Goal: Task Accomplishment & Management: Complete application form

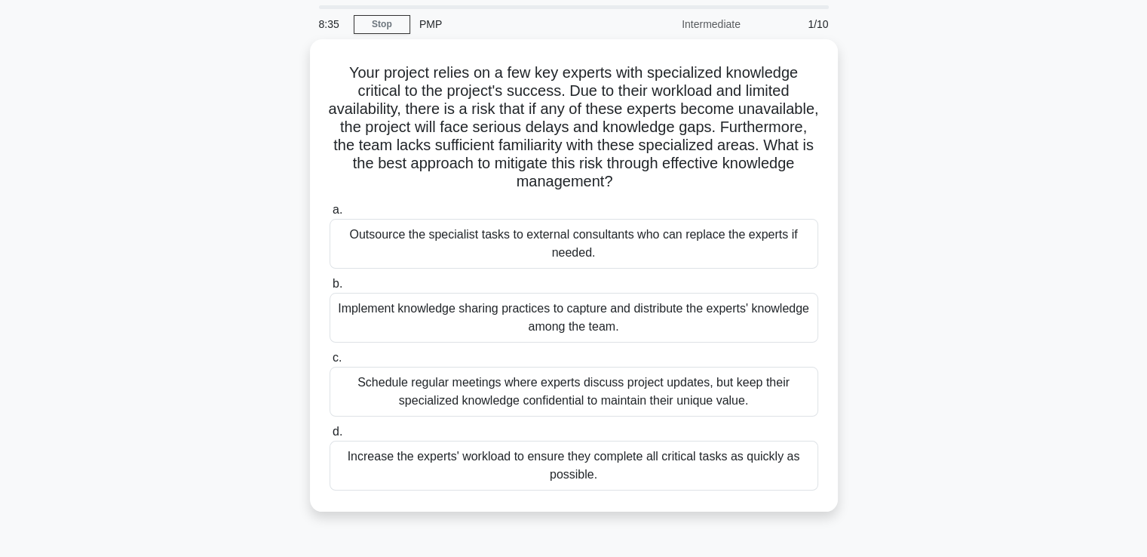
scroll to position [75, 0]
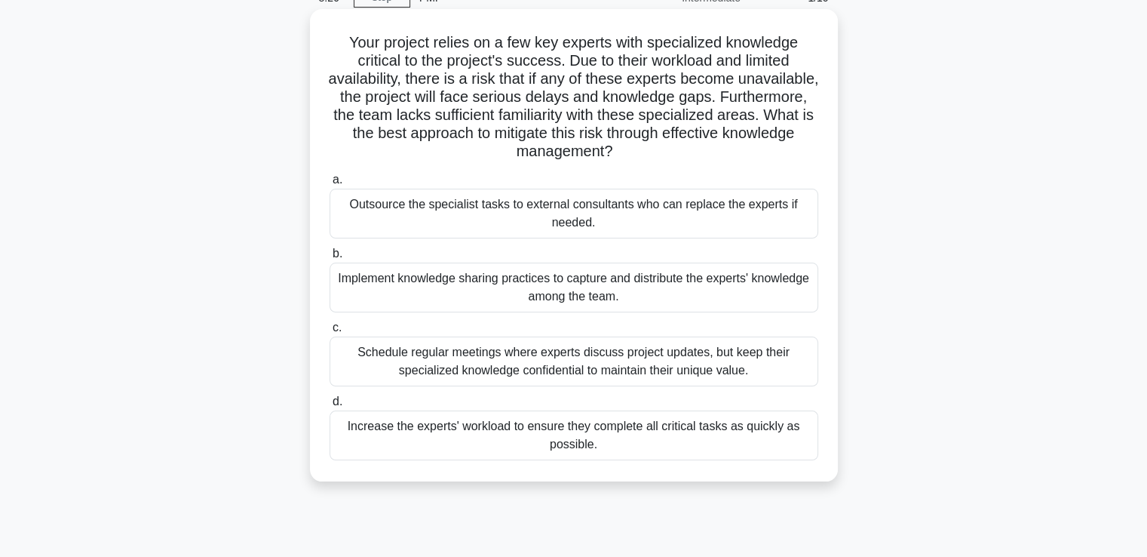
click at [370, 362] on div "Schedule regular meetings where experts discuss project updates, but keep their…" at bounding box center [574, 361] width 489 height 50
click at [330, 333] on input "c. Schedule regular meetings where experts discuss project updates, but keep th…" at bounding box center [330, 328] width 0 height 10
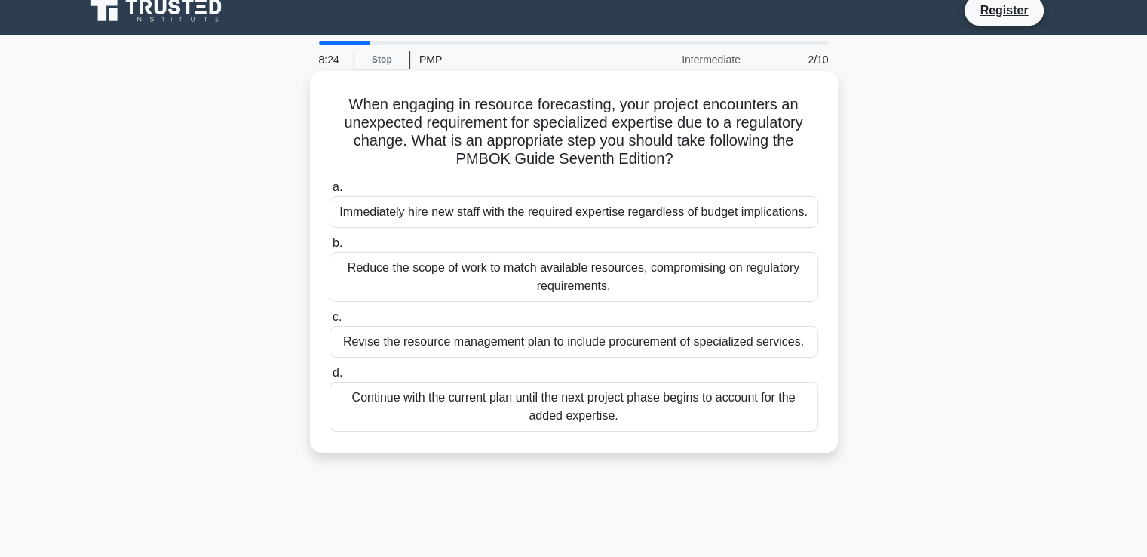
scroll to position [0, 0]
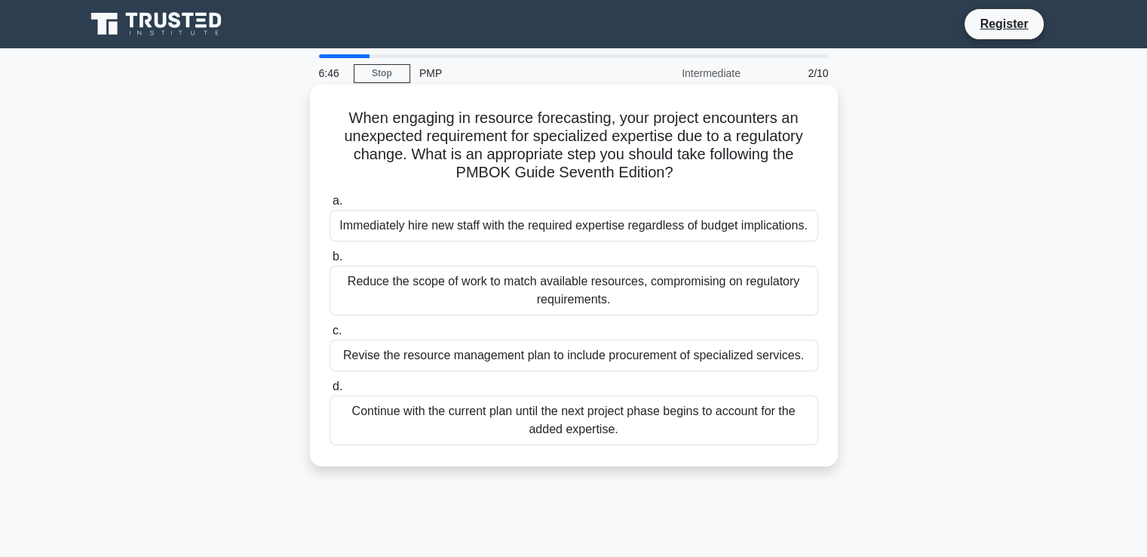
click at [425, 363] on div "Revise the resource management plan to include procurement of specialized servi…" at bounding box center [574, 355] width 489 height 32
click at [330, 336] on input "c. Revise the resource management plan to include procurement of specialized se…" at bounding box center [330, 331] width 0 height 10
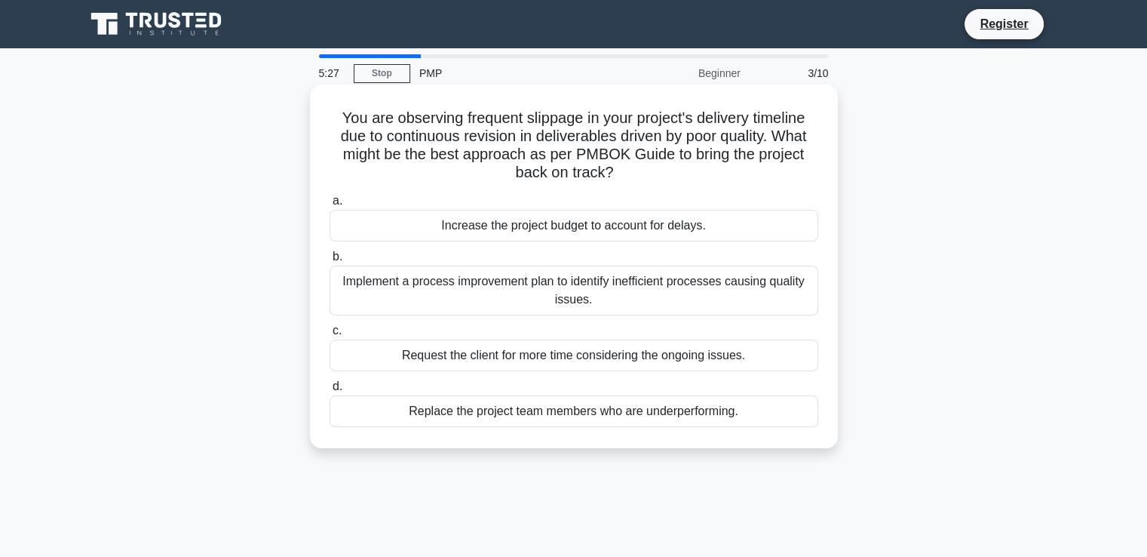
click at [566, 293] on div "Implement a process improvement plan to identify inefficient processes causing …" at bounding box center [574, 290] width 489 height 50
click at [330, 262] on input "b. Implement a process improvement plan to identify inefficient processes causi…" at bounding box center [330, 257] width 0 height 10
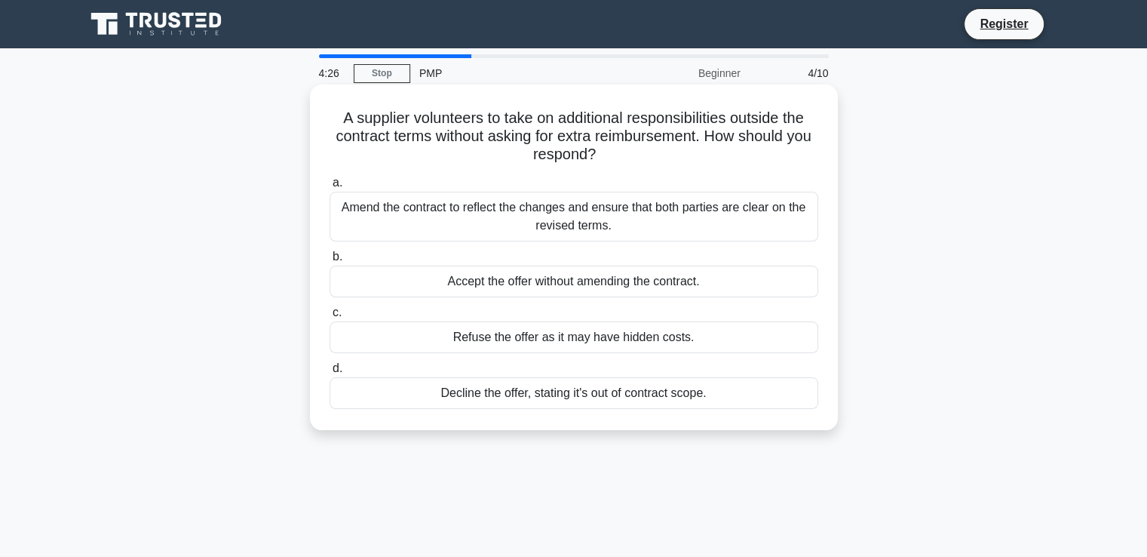
click at [443, 220] on div "Amend the contract to reflect the changes and ensure that both parties are clea…" at bounding box center [574, 217] width 489 height 50
click at [330, 188] on input "a. Amend the contract to reflect the changes and ensure that both parties are c…" at bounding box center [330, 183] width 0 height 10
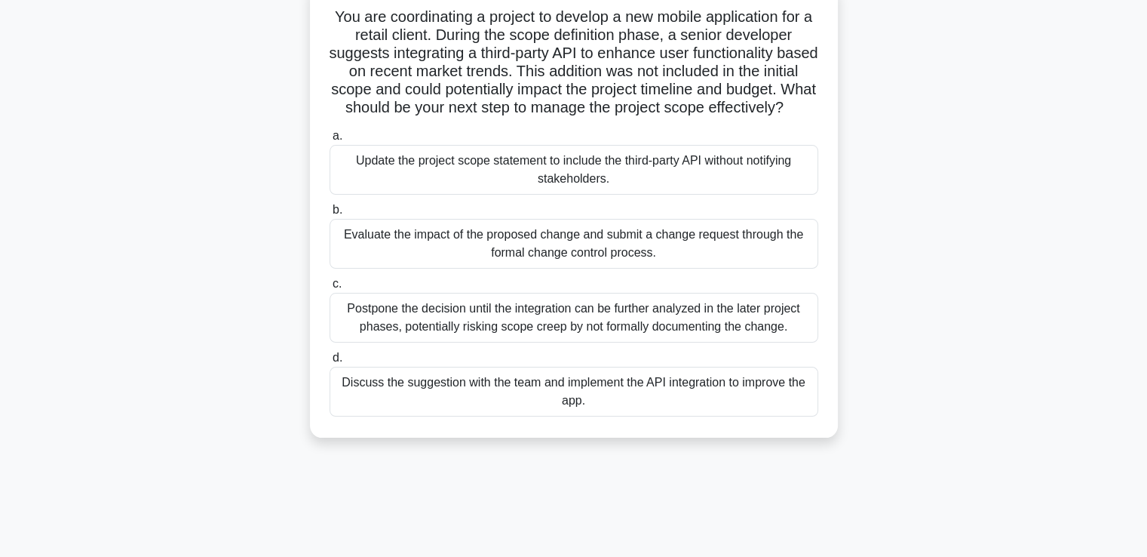
scroll to position [75, 0]
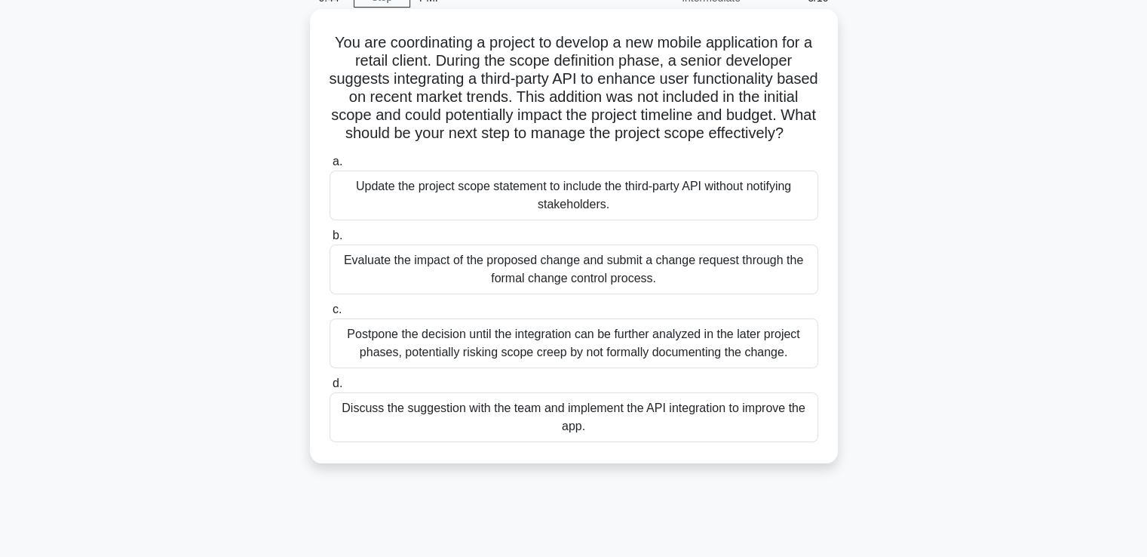
click at [520, 286] on div "Evaluate the impact of the proposed change and submit a change request through …" at bounding box center [574, 269] width 489 height 50
click at [330, 241] on input "b. Evaluate the impact of the proposed change and submit a change request throu…" at bounding box center [330, 236] width 0 height 10
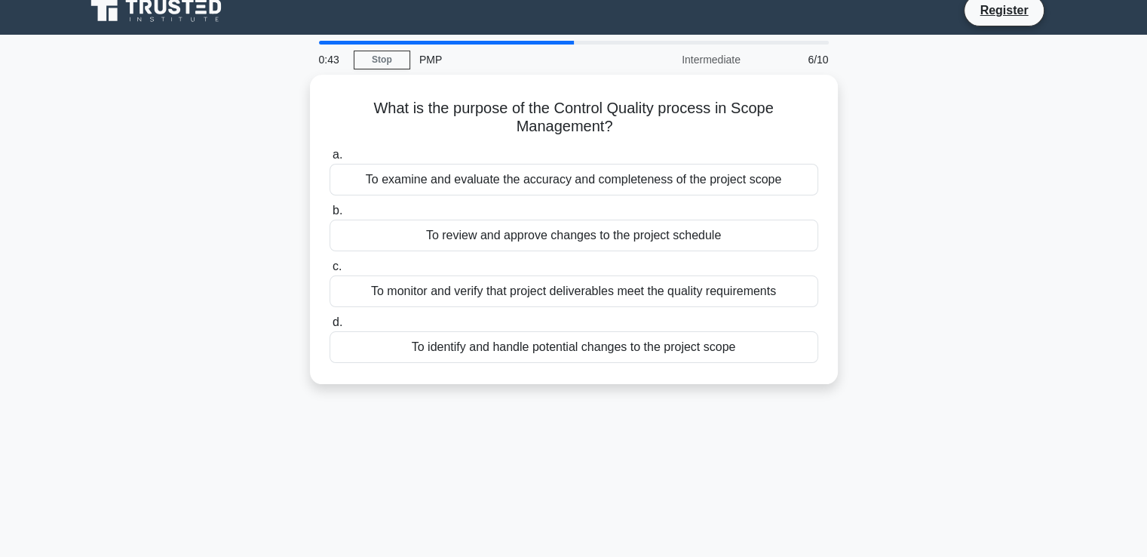
scroll to position [0, 0]
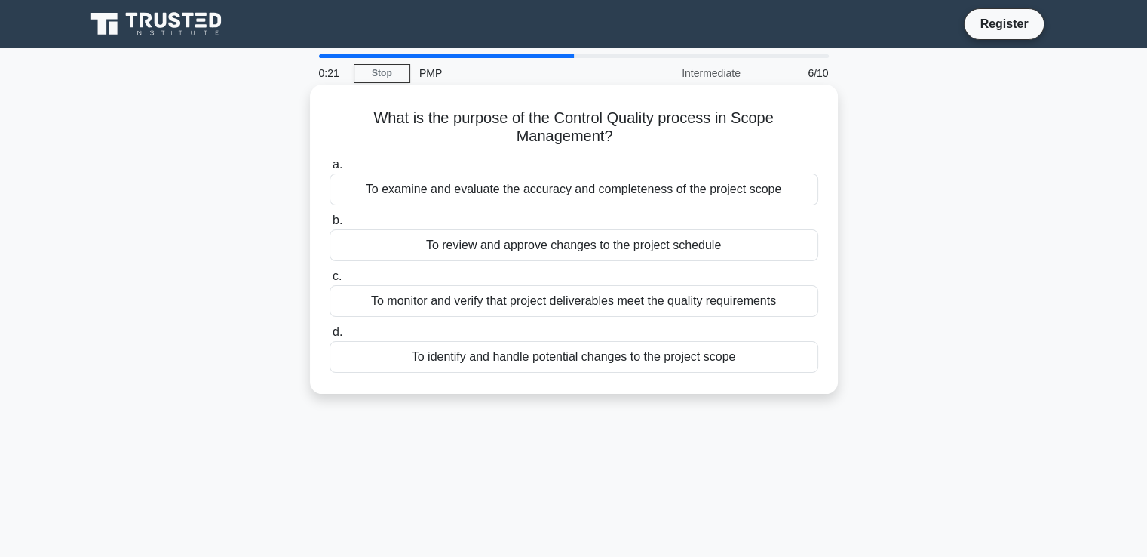
click at [429, 302] on div "To monitor and verify that project deliverables meet the quality requirements" at bounding box center [574, 301] width 489 height 32
click at [330, 281] on input "c. To monitor and verify that project deliverables meet the quality requirements" at bounding box center [330, 276] width 0 height 10
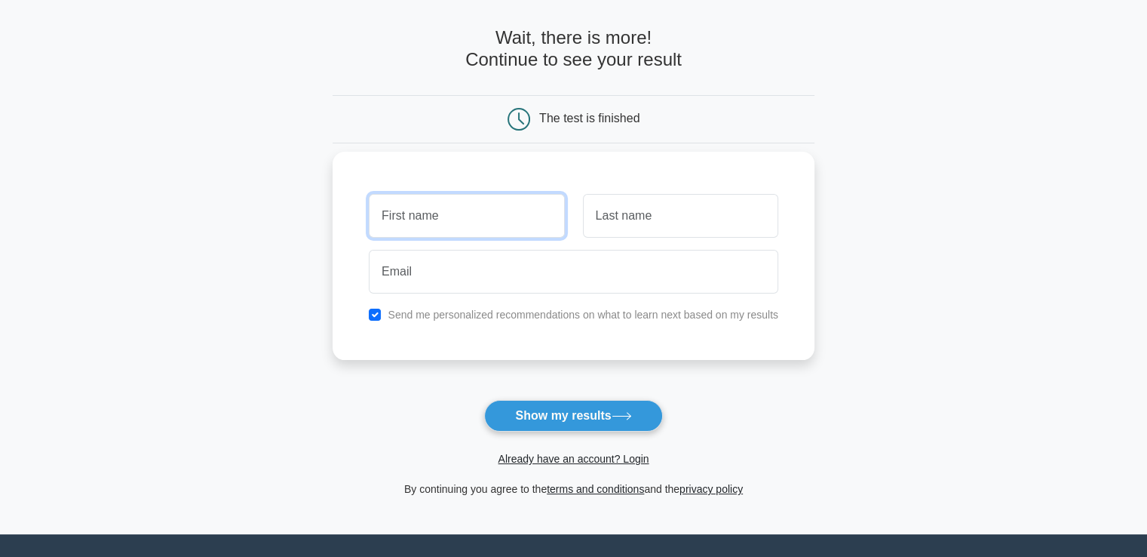
scroll to position [201, 0]
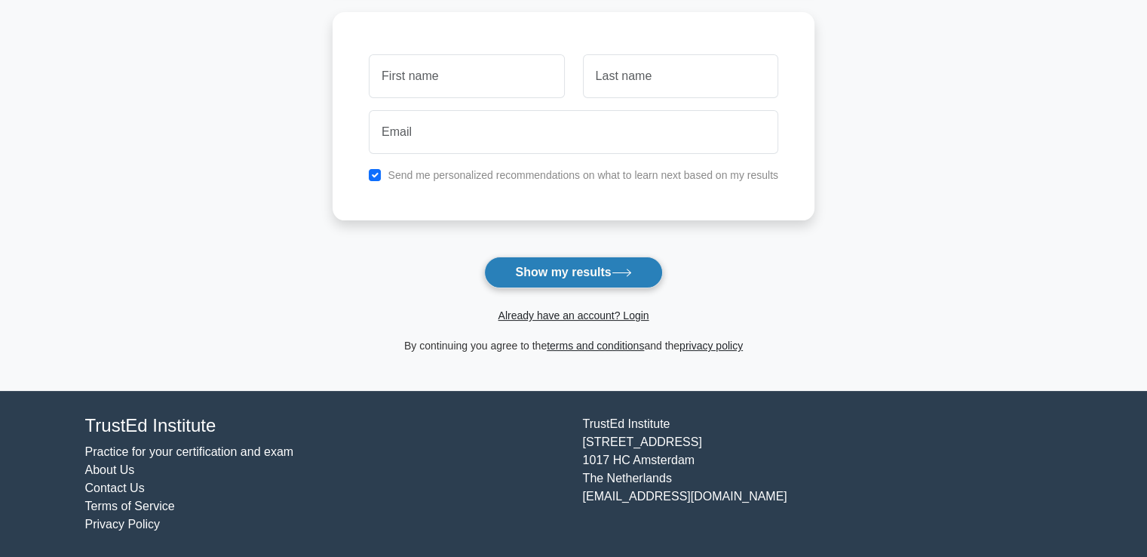
click at [612, 263] on button "Show my results" at bounding box center [573, 272] width 178 height 32
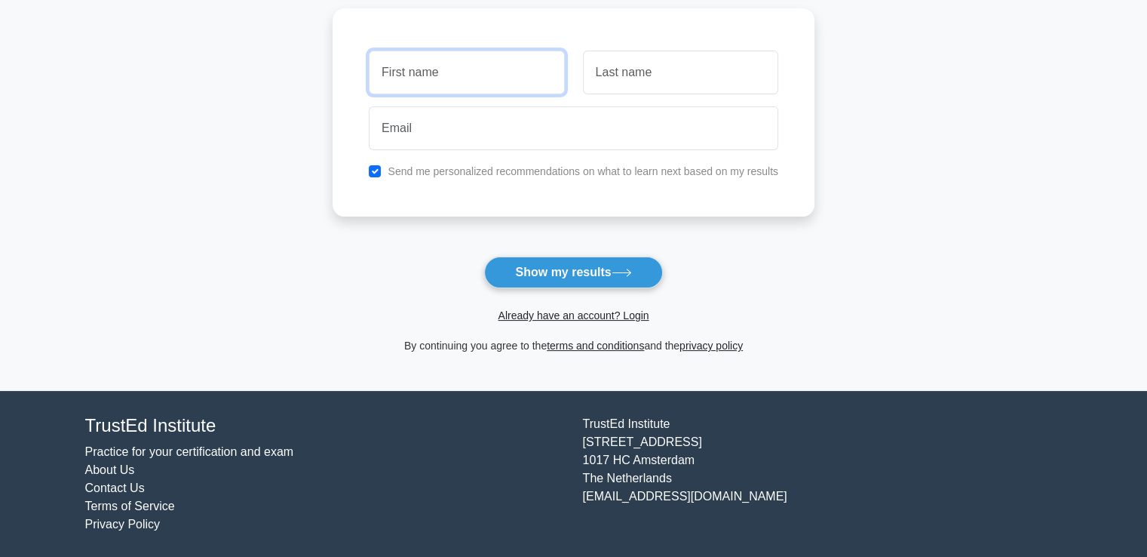
click at [461, 71] on input "text" at bounding box center [466, 73] width 195 height 44
type input "ლ"
type input "л"
type input "luka"
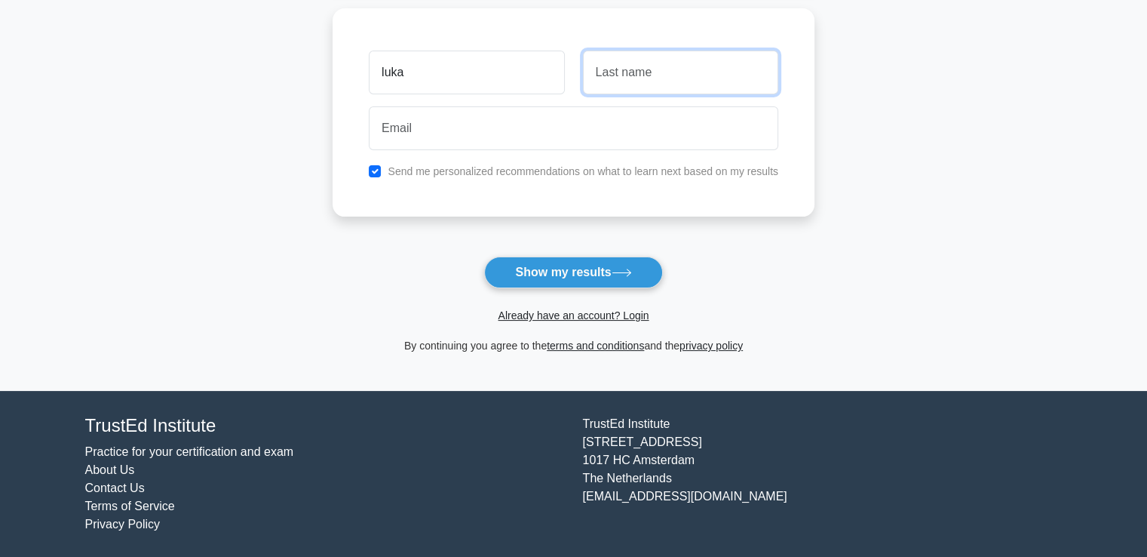
click at [706, 73] on input "text" at bounding box center [680, 73] width 195 height 44
type input "lomtadze"
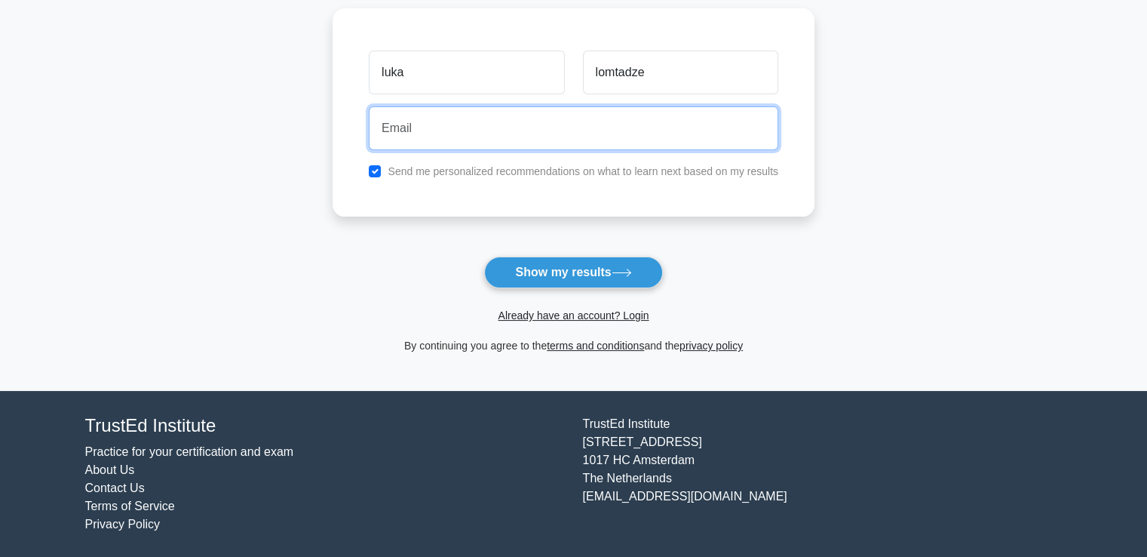
click at [661, 123] on input "email" at bounding box center [573, 128] width 409 height 44
type input "lomtadzeluka94@gmail.com"
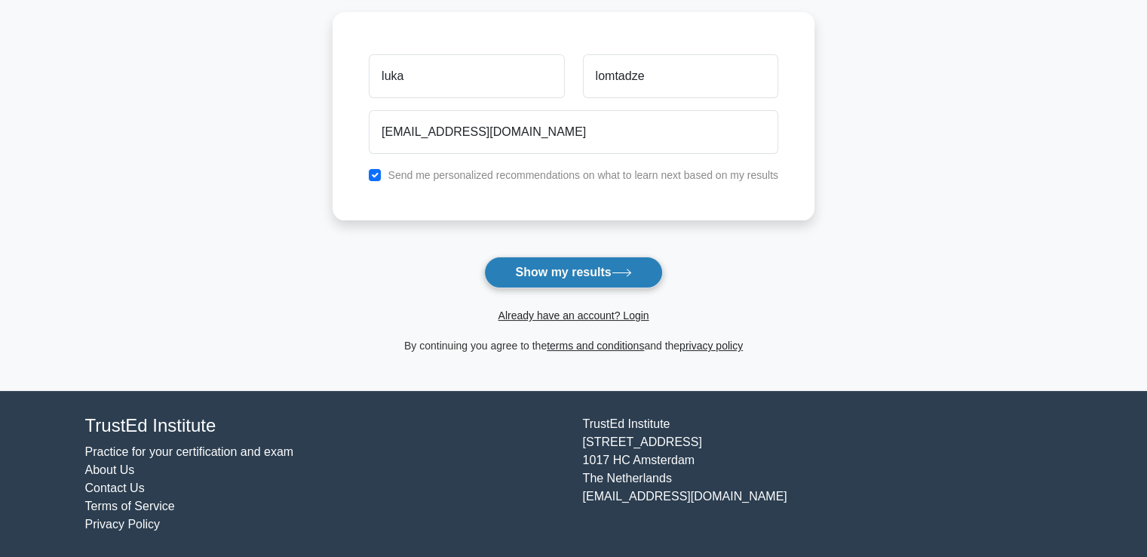
click at [565, 271] on button "Show my results" at bounding box center [573, 272] width 178 height 32
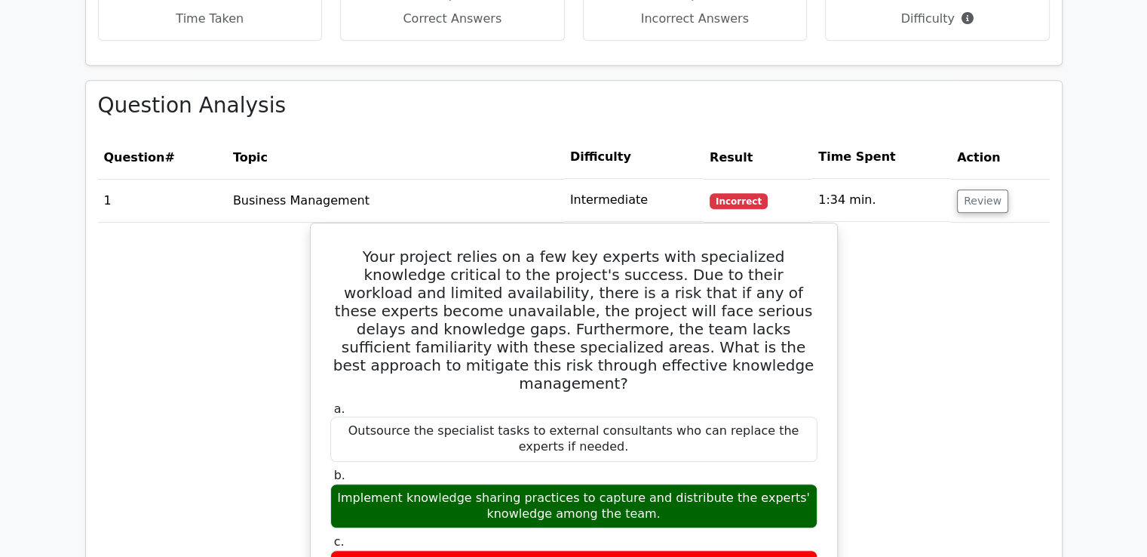
scroll to position [1131, 0]
